Goal: Information Seeking & Learning: Learn about a topic

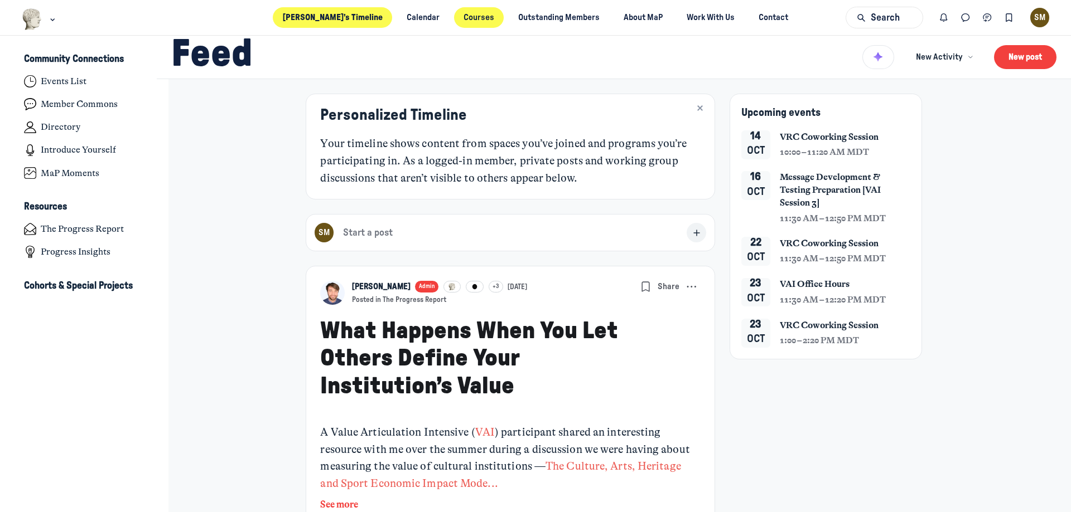
click at [474, 17] on link "Courses" at bounding box center [479, 17] width 50 height 21
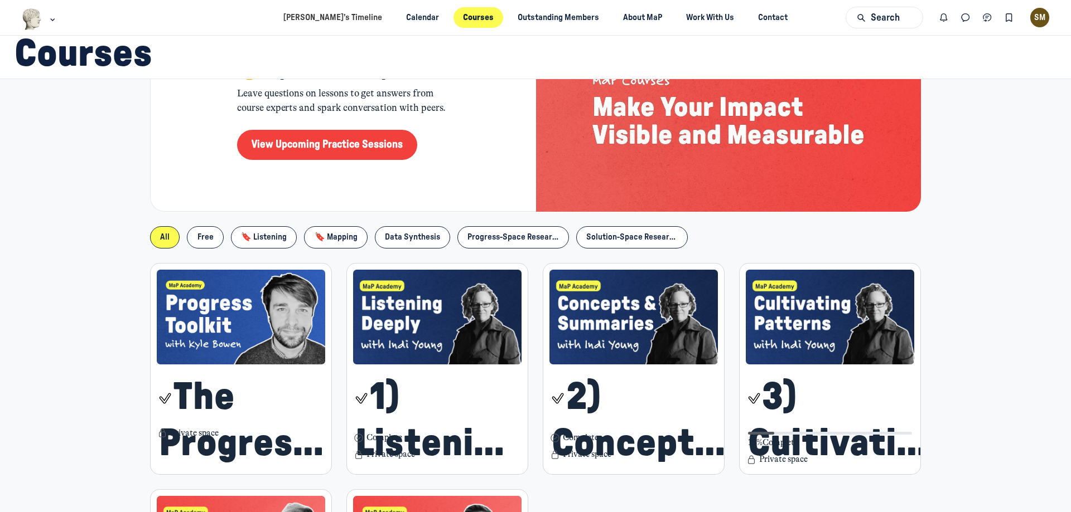
scroll to position [167, 0]
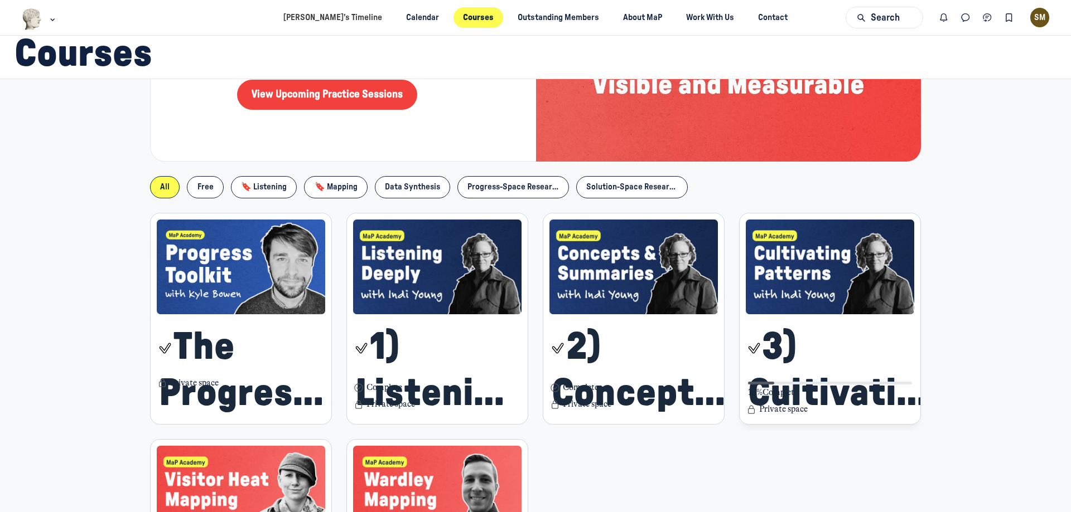
click at [815, 264] on img "Main Content" at bounding box center [829, 267] width 169 height 95
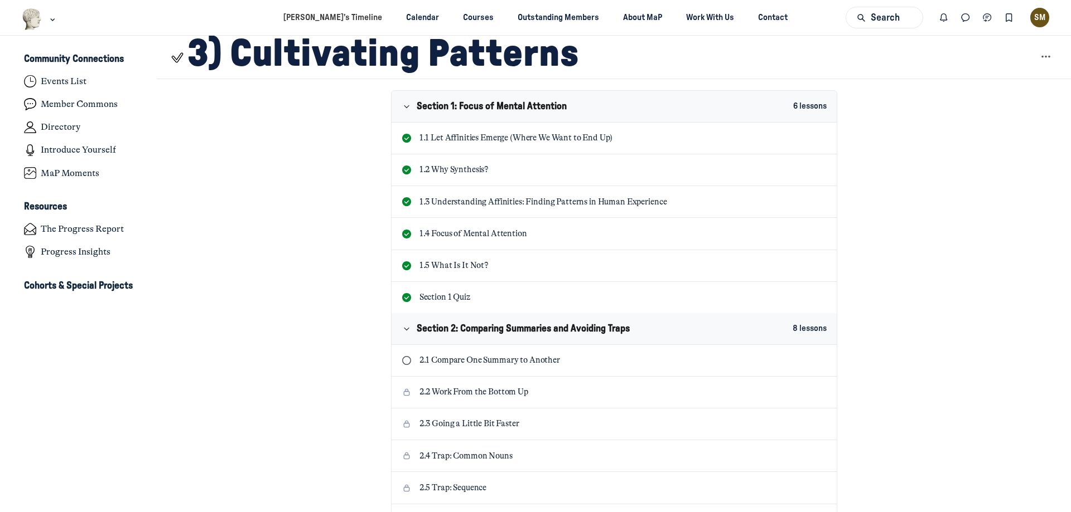
click at [684, 370] on link "2.1 Compare One Summary to Another" at bounding box center [613, 360] width 445 height 31
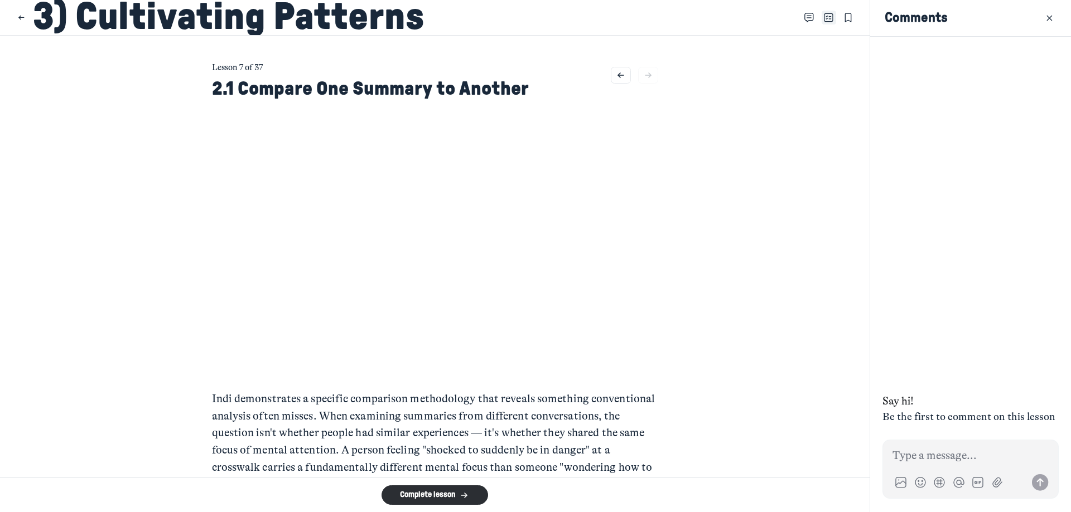
click at [824, 17] on icon "Close Table of contents" at bounding box center [828, 18] width 9 height 12
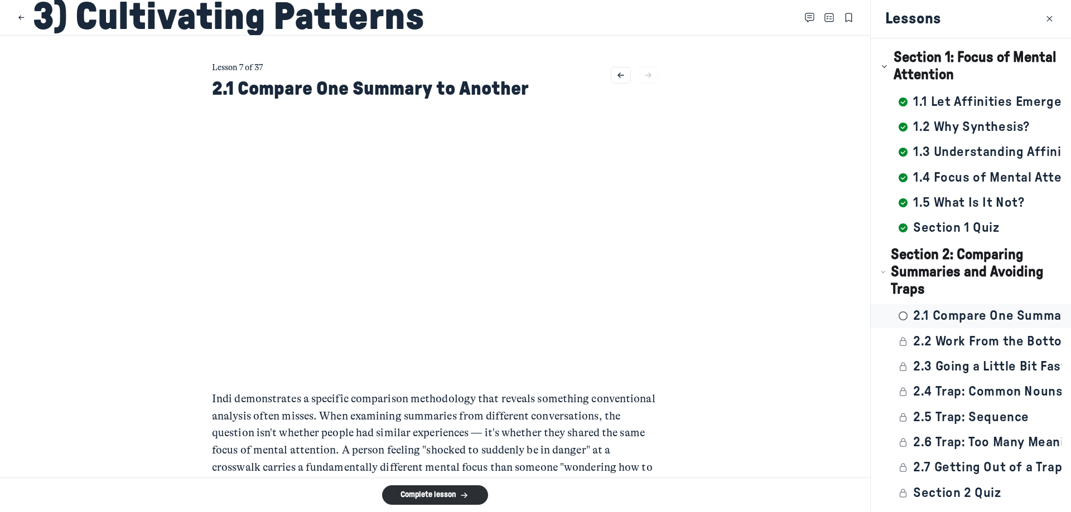
scroll to position [41, 0]
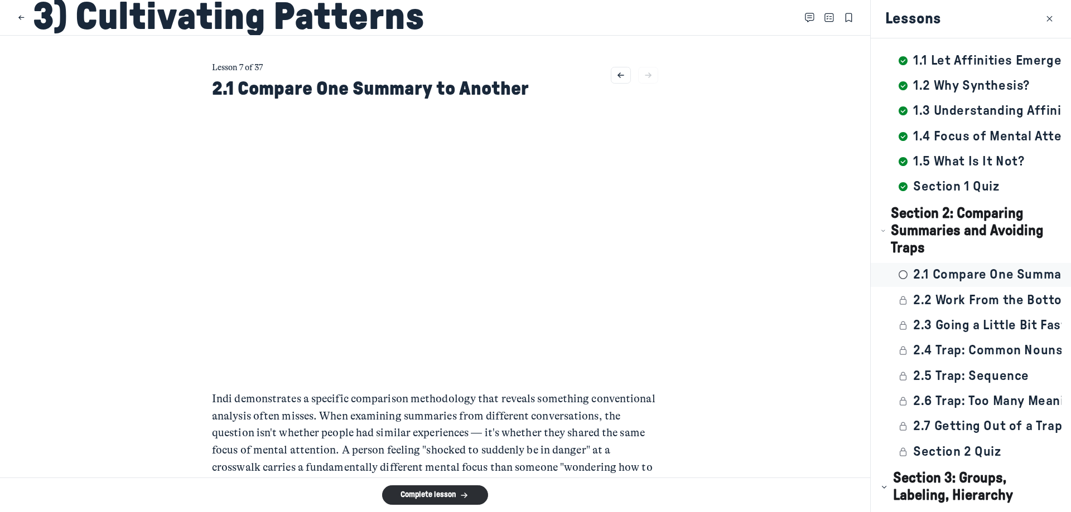
click at [686, 369] on main "Lesson 7 of 37 2.1 Compare One Summary to Another Indi demonstrates a specific …" at bounding box center [435, 257] width 870 height 442
click at [732, 300] on main "Lesson 7 of 37 2.1 Compare One Summary to Another Indi demonstrates a specific …" at bounding box center [435, 257] width 870 height 442
click at [754, 153] on main "Lesson 7 of 37 2.1 Compare One Summary to Another Indi demonstrates a specific …" at bounding box center [435, 257] width 870 height 442
